Goal: Information Seeking & Learning: Learn about a topic

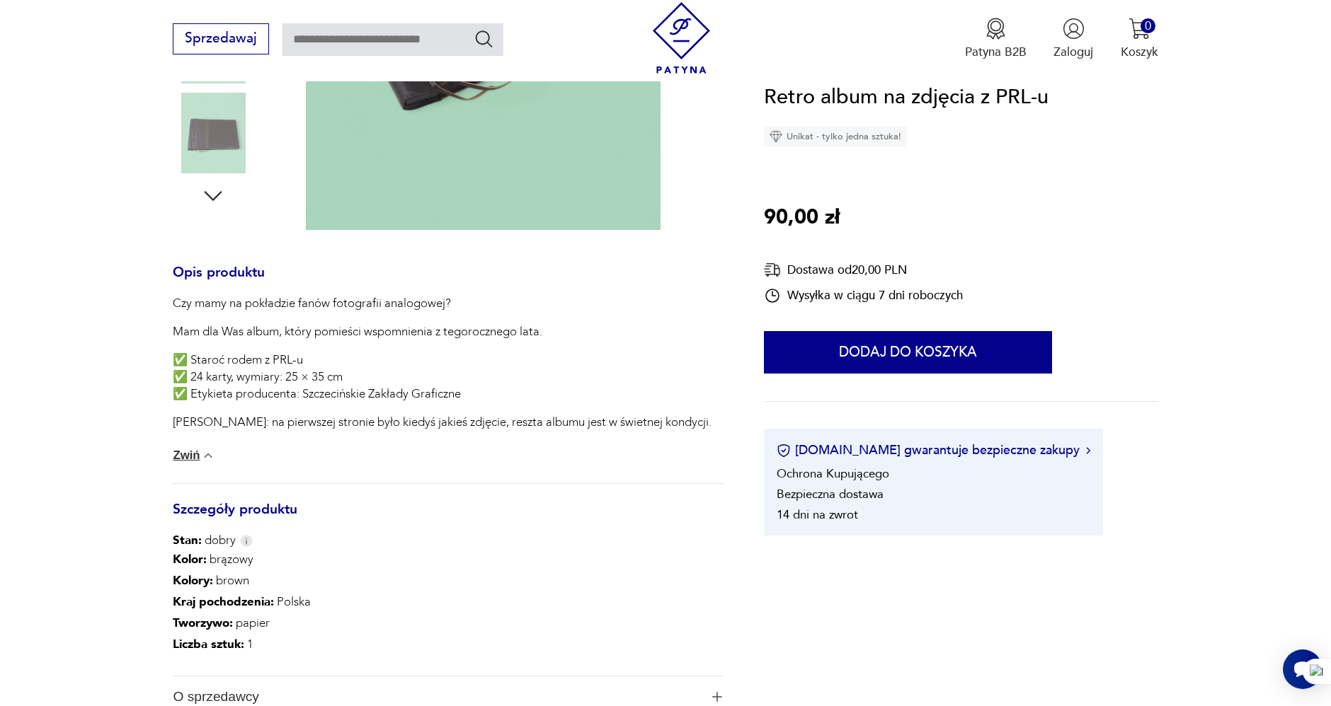
click at [1094, 266] on div "Retro album na zdjęcia z PRL-u Unikat - tylko jedna sztuka! 90,00 zł Dostawa od…" at bounding box center [961, 308] width 394 height 455
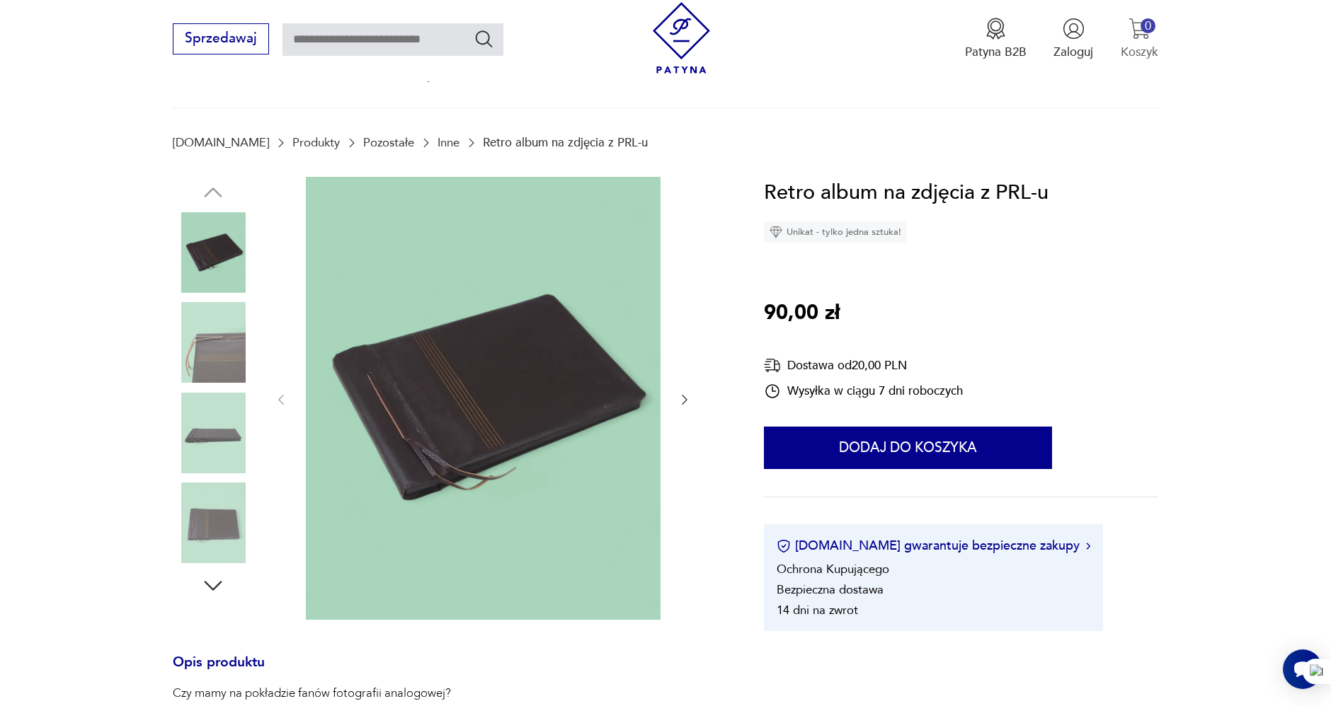
scroll to position [79, 0]
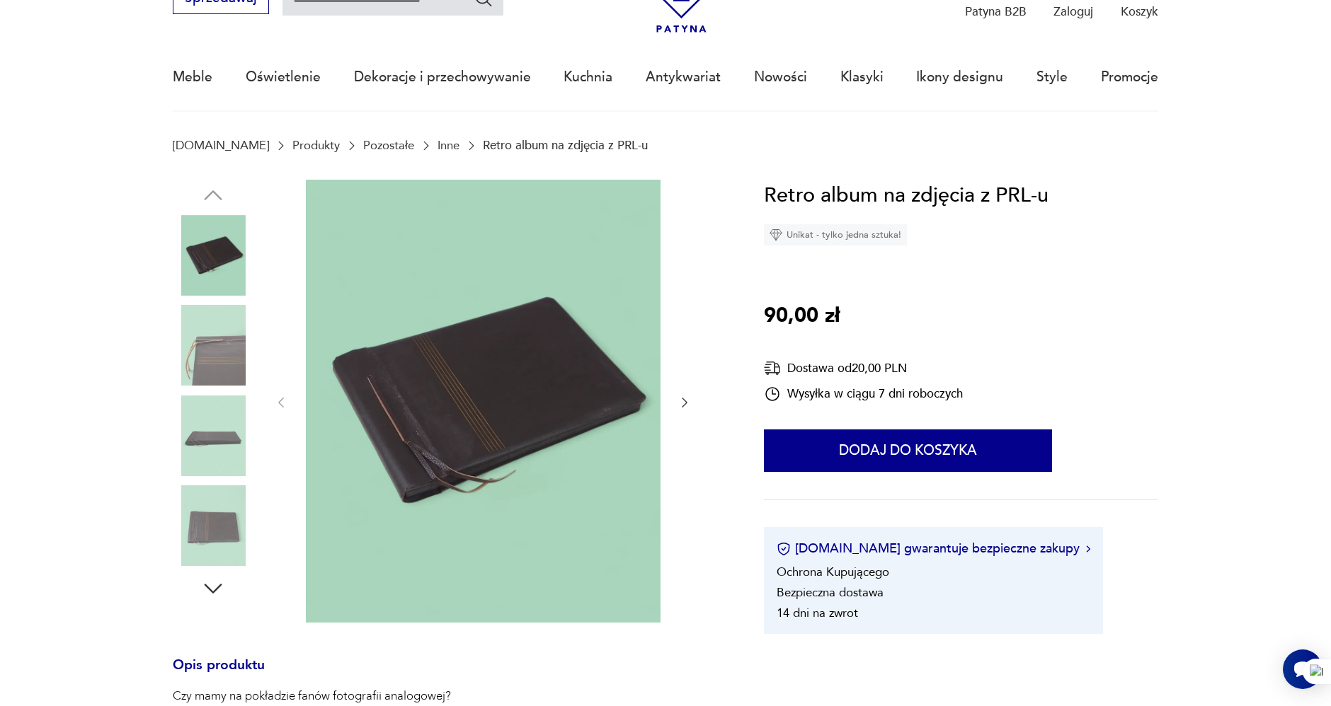
click at [1220, 88] on nav "Sprzedawaj Patyna B2B Zaloguj 0 Koszyk Twój koszyk ( 0 ) Brak produktów w koszy…" at bounding box center [665, 31] width 1331 height 162
click at [1093, 219] on div "Retro album na zdjęcia z PRL-u Unikat - tylko jedna sztuka! 90,00 zł Dostawa od…" at bounding box center [961, 407] width 394 height 455
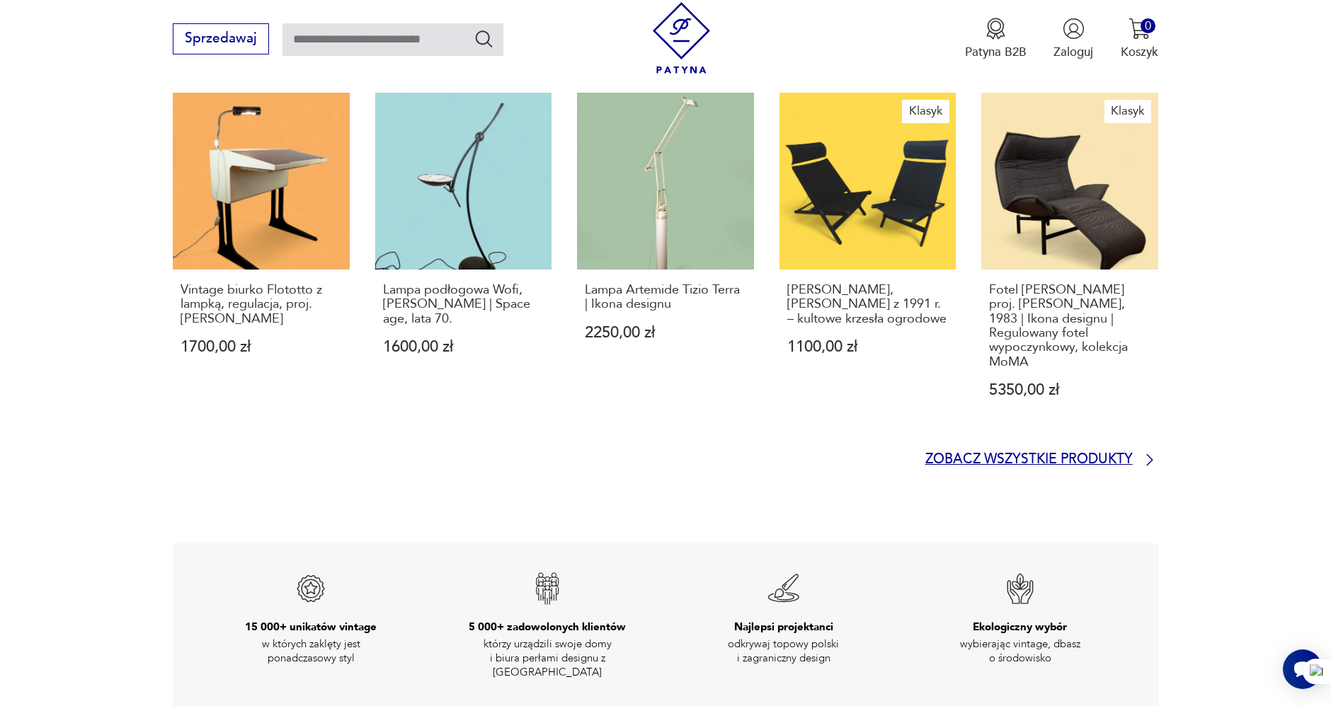
click at [1014, 454] on p "Zobacz wszystkie produkty" at bounding box center [1028, 459] width 207 height 11
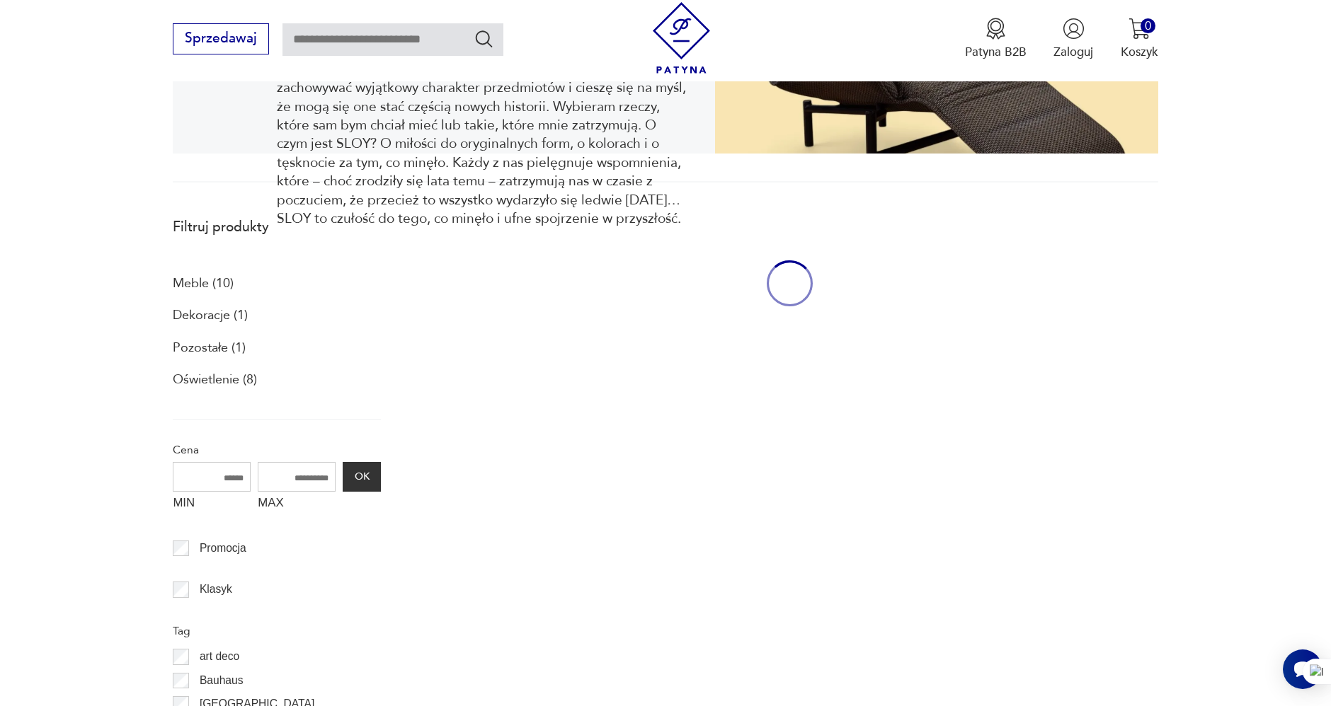
scroll to position [378, 0]
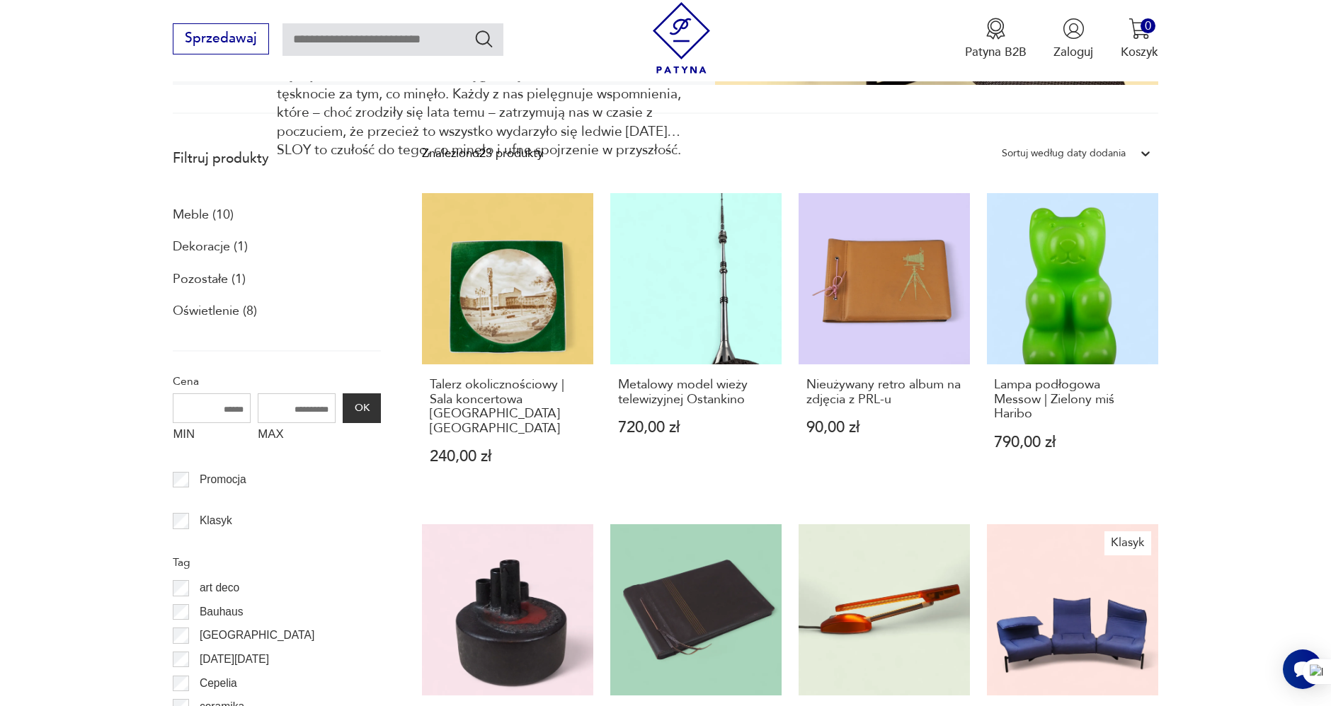
scroll to position [457, 0]
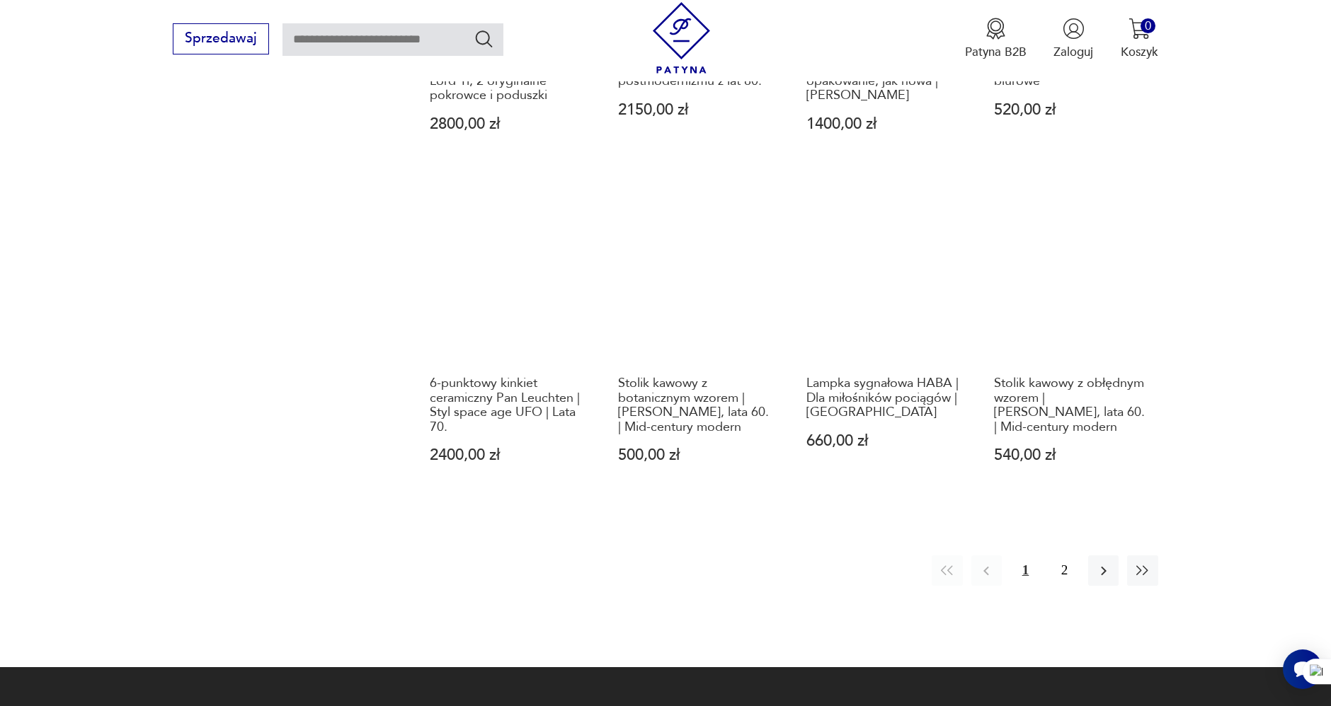
scroll to position [1433, 0]
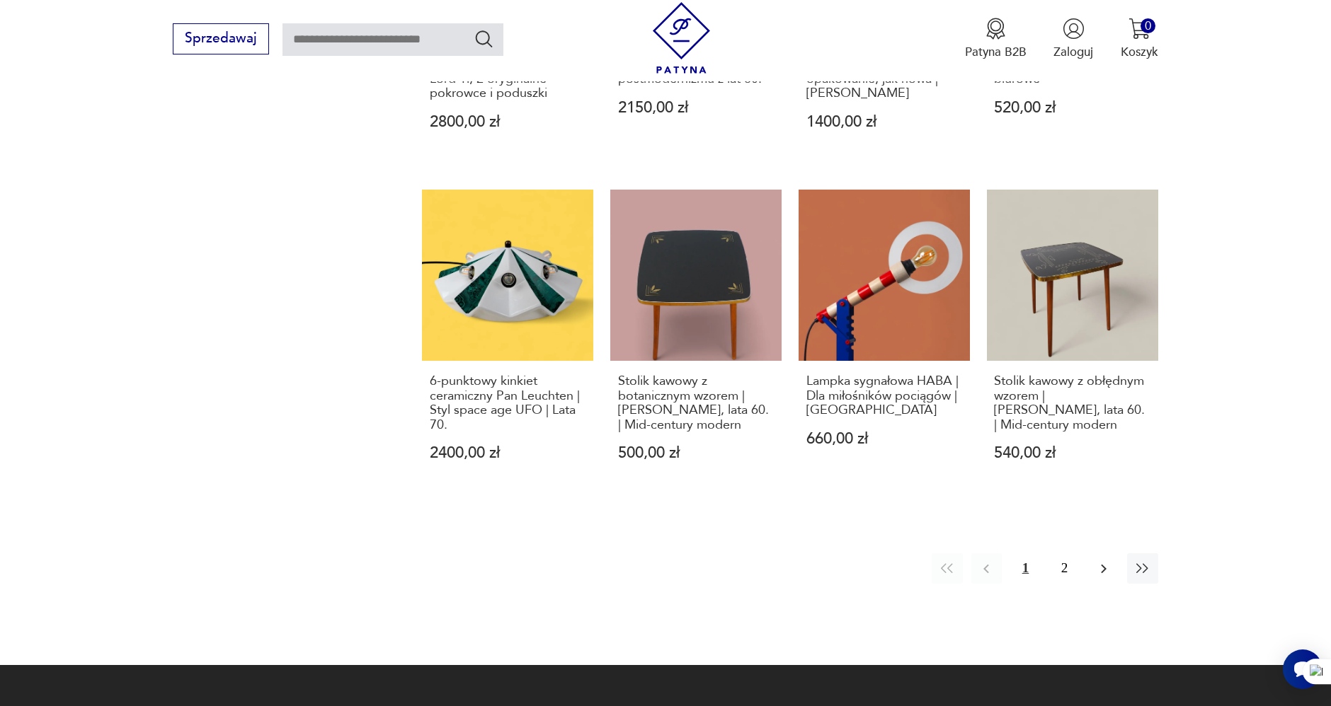
click at [1095, 561] on icon "button" at bounding box center [1103, 569] width 17 height 17
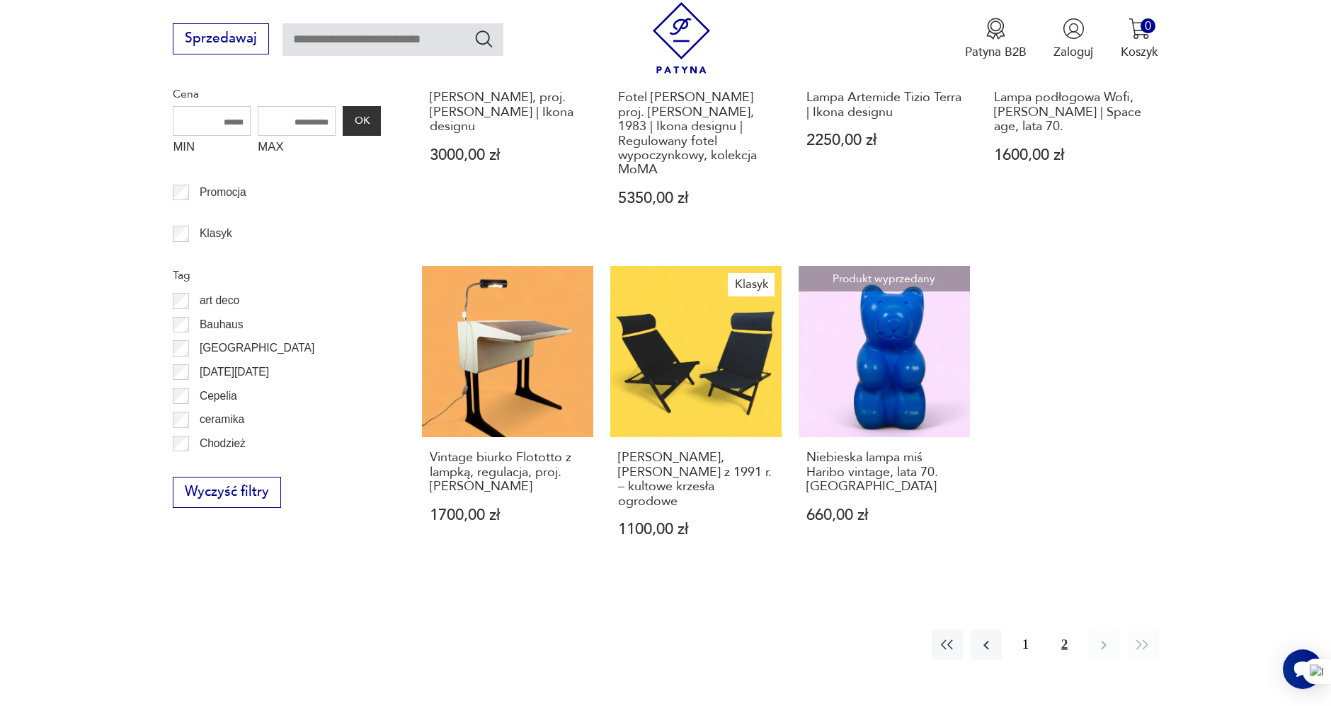
scroll to position [772, 0]
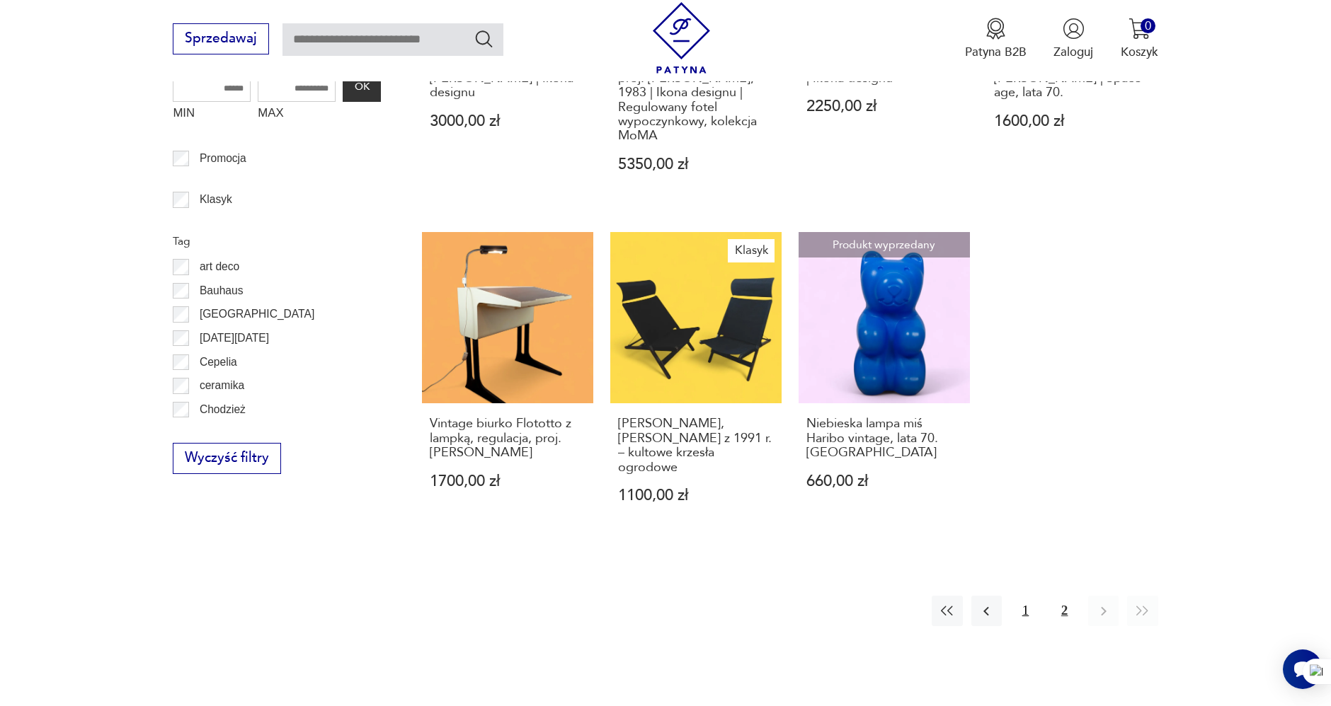
click at [1022, 596] on button "1" at bounding box center [1025, 611] width 30 height 30
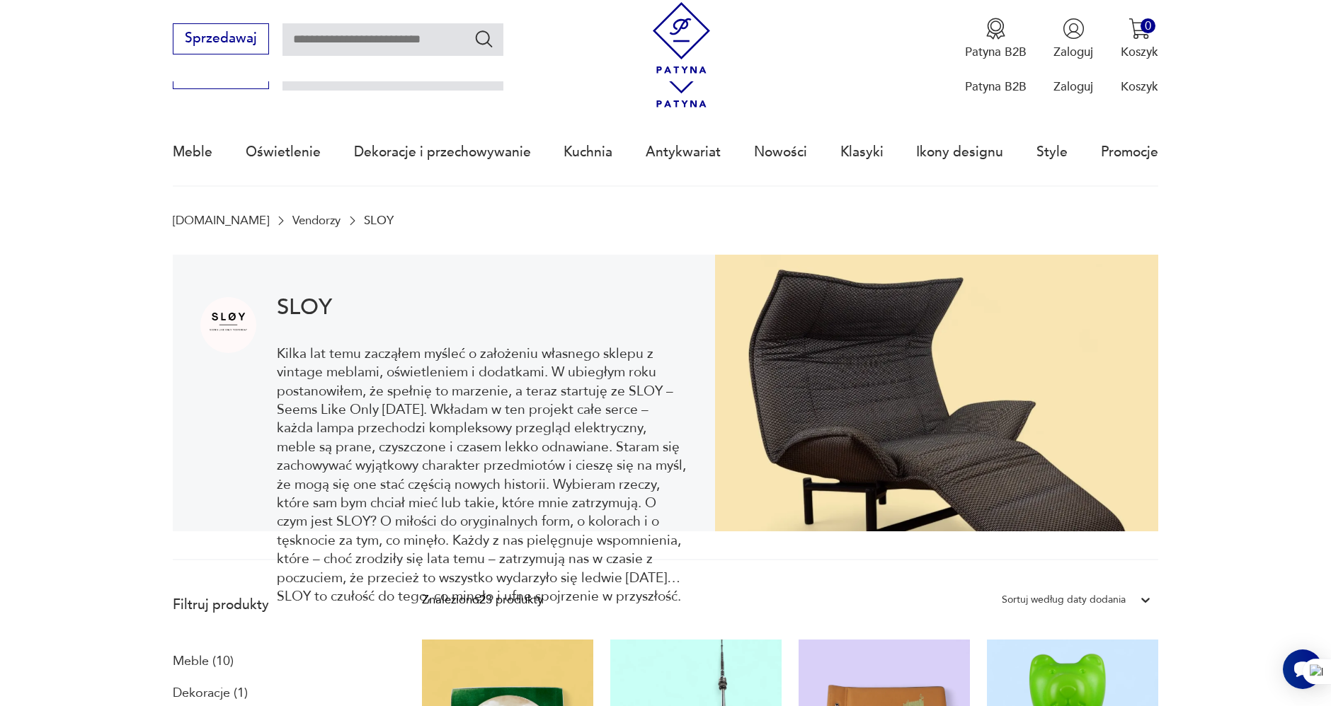
scroll to position [0, 0]
